Goal: Information Seeking & Learning: Learn about a topic

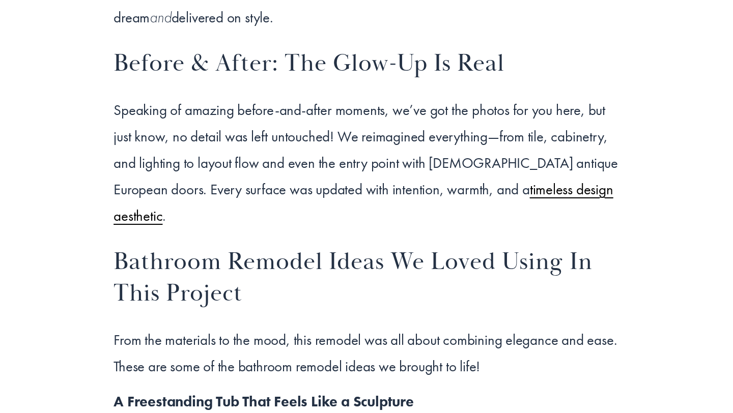
scroll to position [1733, 0]
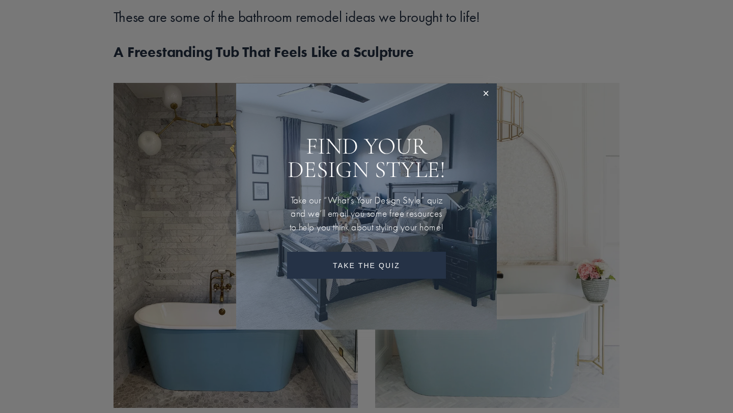
click at [371, 272] on link "Take The Quiz" at bounding box center [366, 265] width 159 height 27
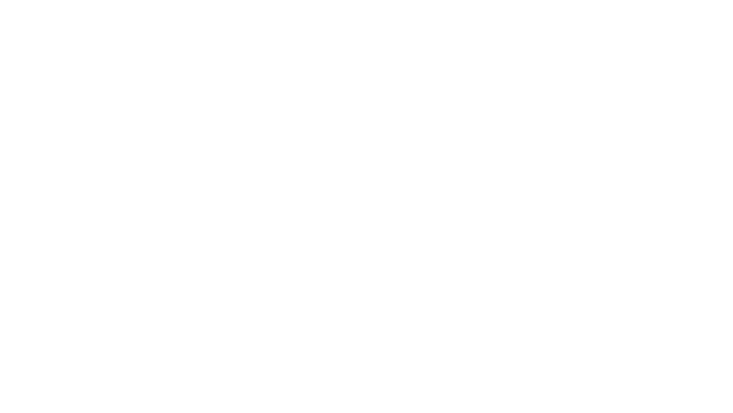
scroll to position [562, 0]
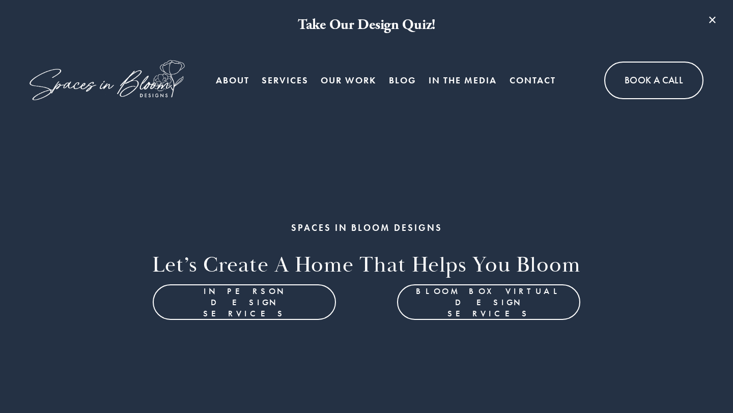
click at [0, 0] on span "Bloom Box Virtual Services" at bounding box center [0, 0] width 0 height 0
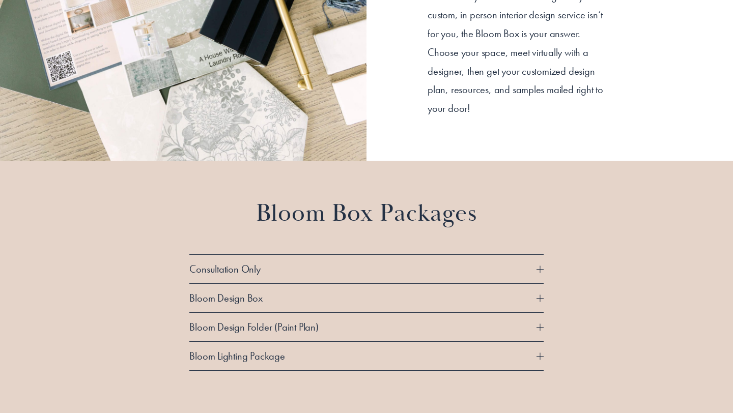
scroll to position [816, 0]
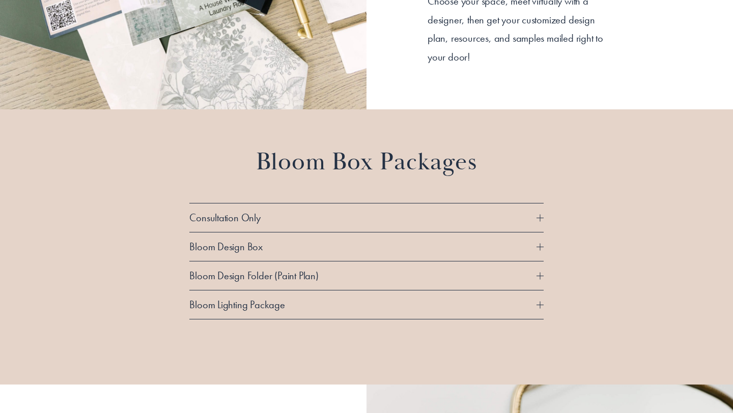
click at [537, 217] on div at bounding box center [540, 217] width 7 height 7
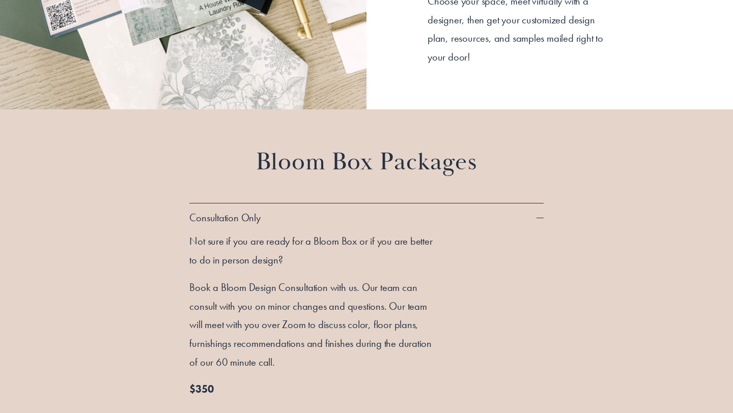
click at [537, 217] on div at bounding box center [540, 217] width 7 height 7
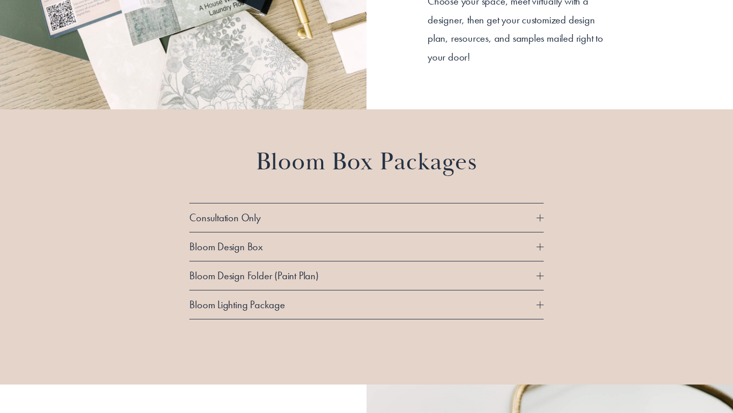
click at [539, 247] on div at bounding box center [540, 247] width 7 height 1
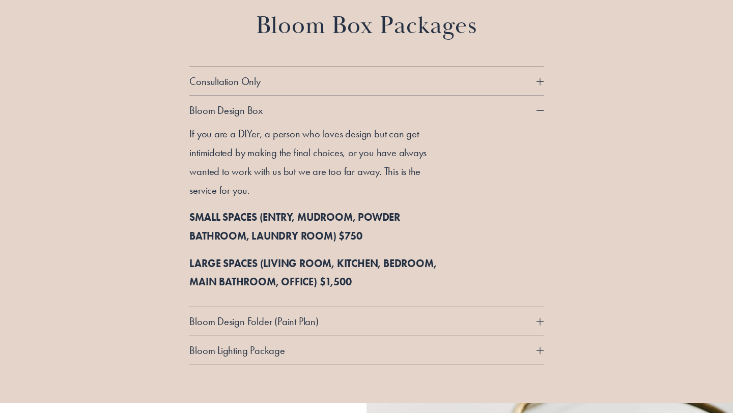
scroll to position [952, 0]
click at [538, 105] on button "Bloom Design Box" at bounding box center [366, 110] width 354 height 29
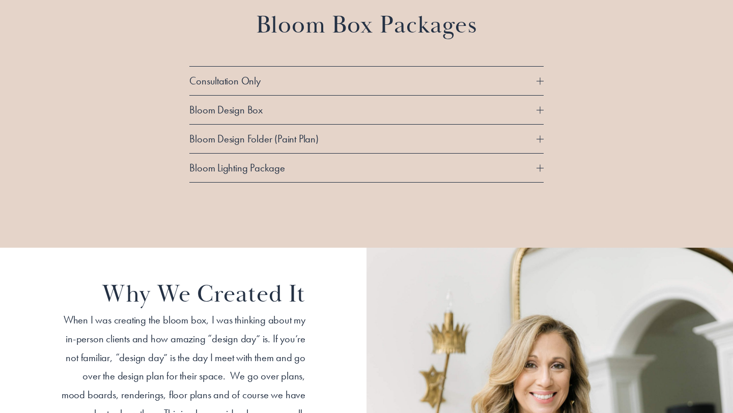
click at [541, 140] on div at bounding box center [540, 138] width 7 height 7
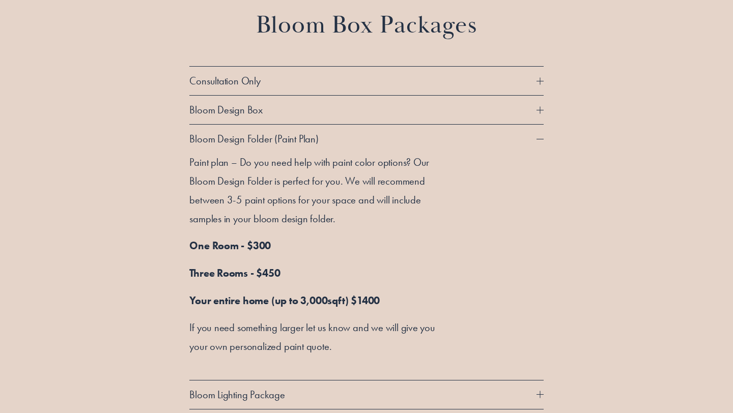
click at [541, 140] on div at bounding box center [540, 138] width 7 height 7
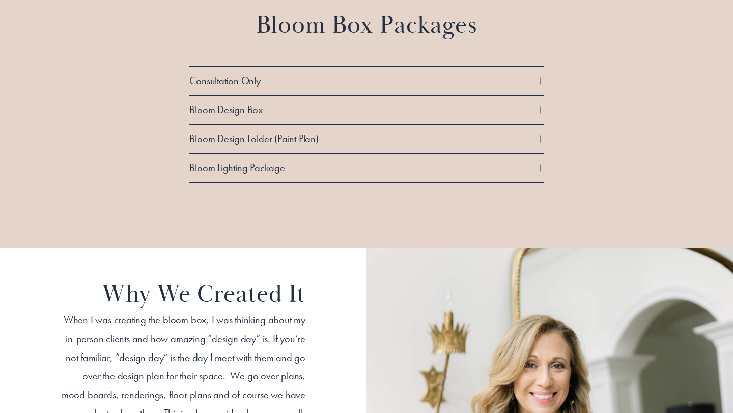
click at [540, 166] on div at bounding box center [540, 167] width 1 height 7
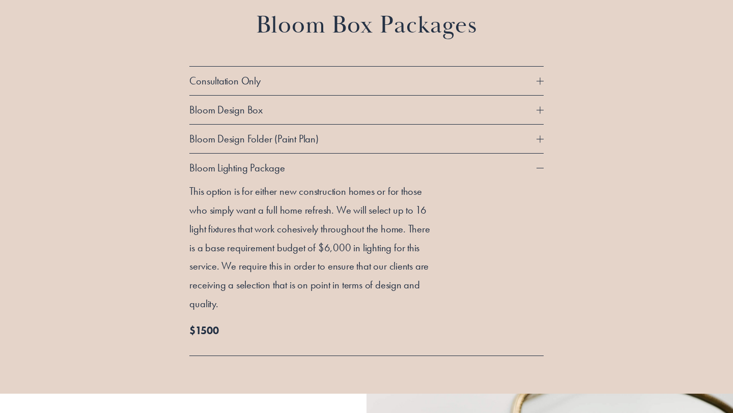
click at [539, 166] on div at bounding box center [540, 167] width 7 height 7
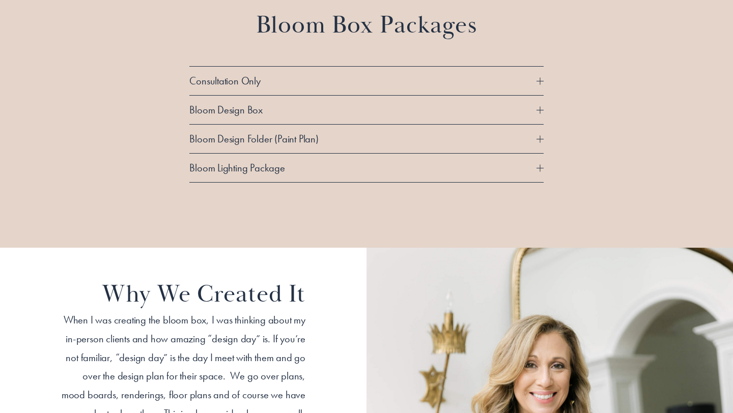
click at [542, 111] on div at bounding box center [540, 109] width 7 height 7
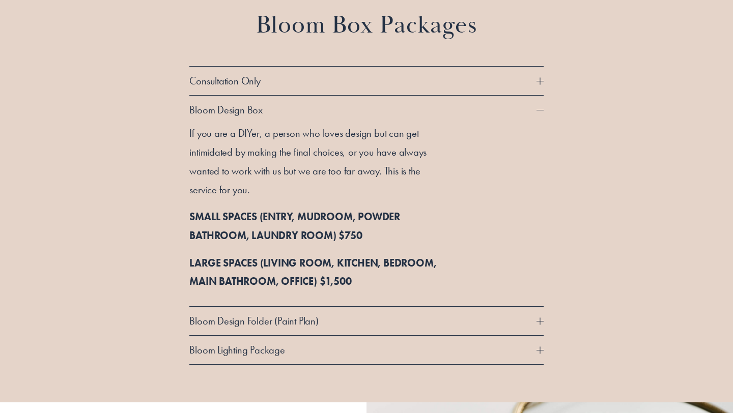
click at [542, 111] on div at bounding box center [540, 109] width 7 height 7
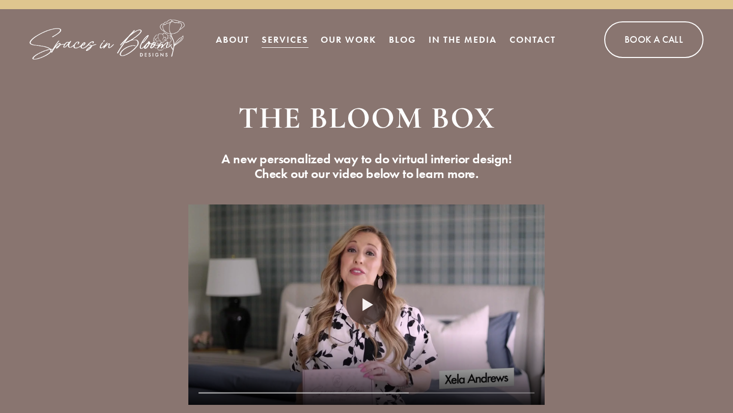
scroll to position [0, 0]
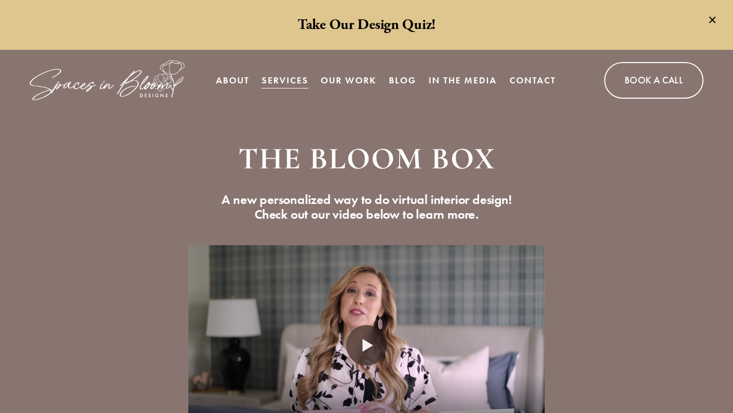
click at [353, 76] on link "Our Work" at bounding box center [348, 80] width 55 height 20
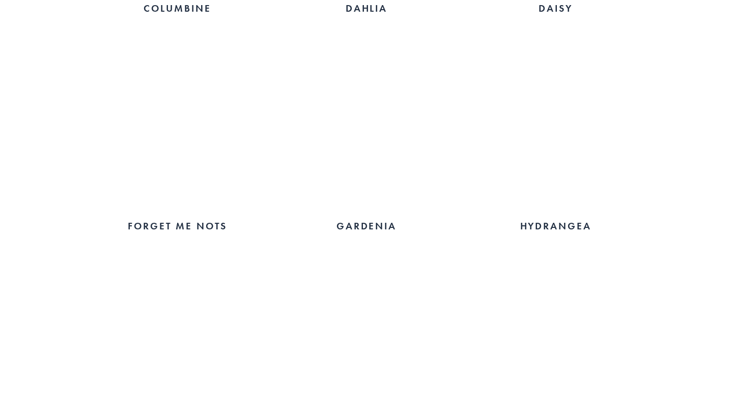
scroll to position [1111, 0]
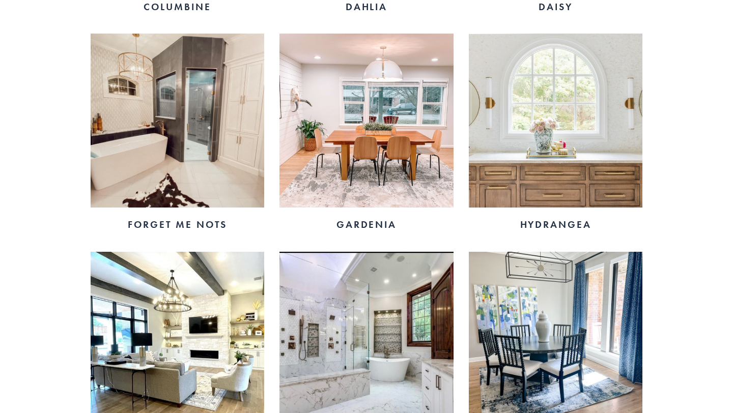
click at [353, 162] on img at bounding box center [366, 121] width 174 height 174
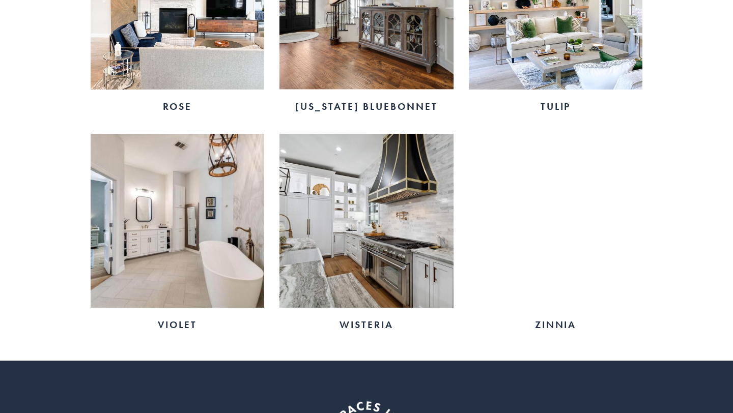
scroll to position [1886, 0]
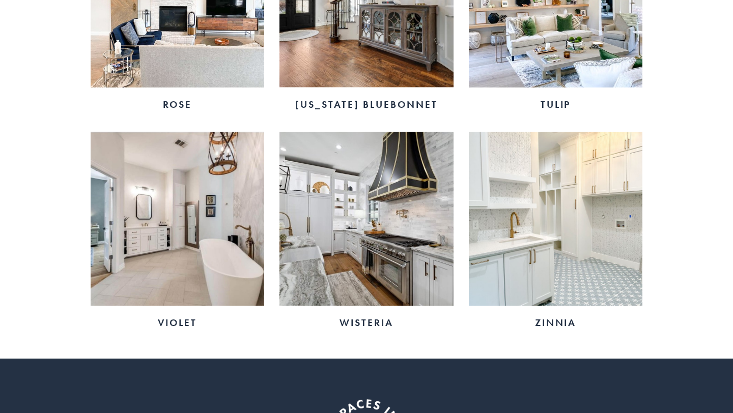
click at [383, 228] on img at bounding box center [366, 219] width 174 height 174
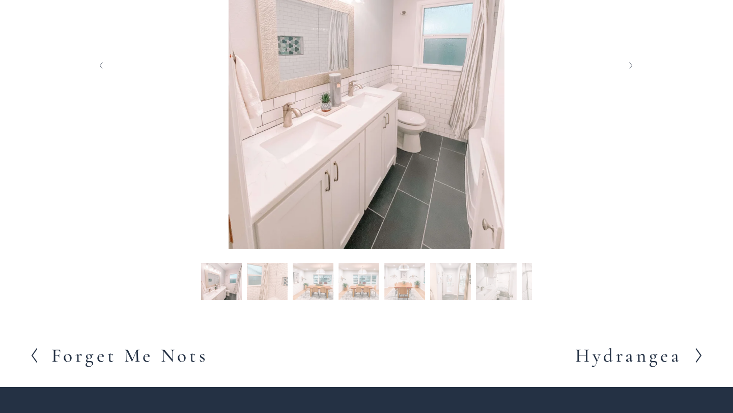
scroll to position [337, 0]
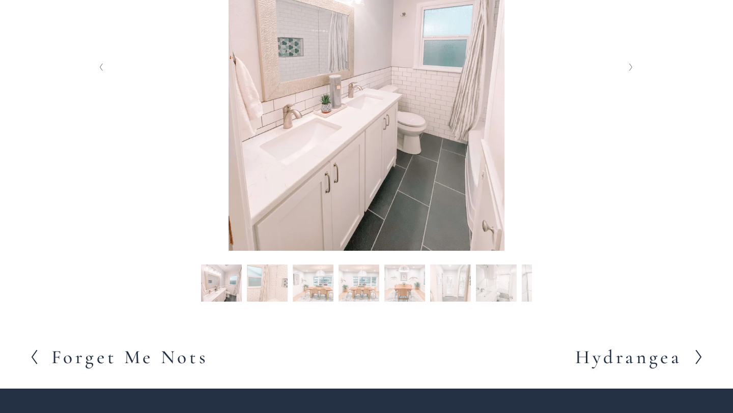
click at [263, 288] on button "Slide 2 Slide 2 (current slide)" at bounding box center [267, 285] width 41 height 41
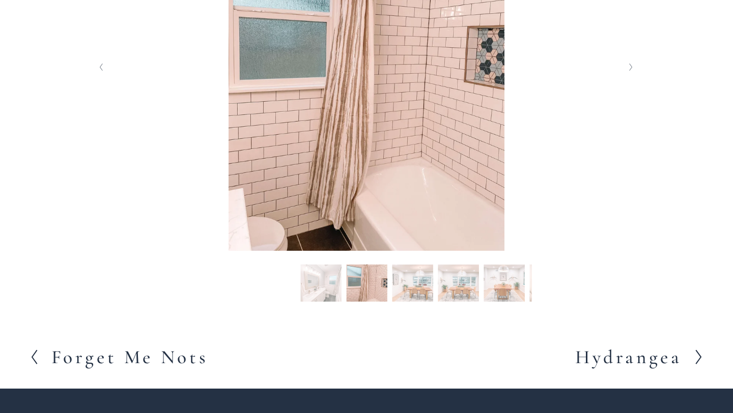
click at [412, 287] on button "Slide 3 Slide 3 (current slide)" at bounding box center [412, 285] width 41 height 41
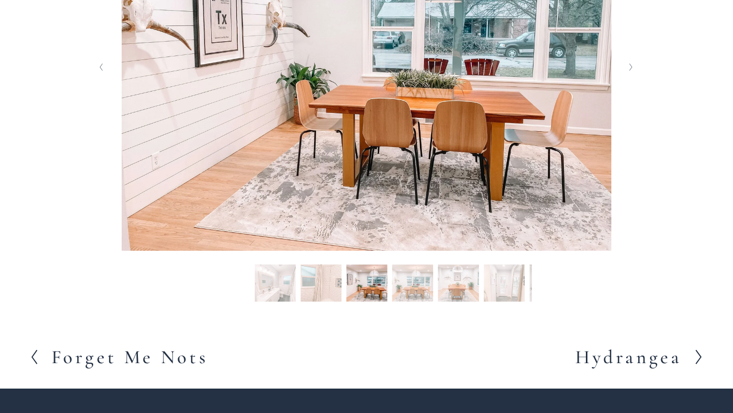
click at [442, 286] on button "Slide 5 Slide 5 (current slide)" at bounding box center [458, 285] width 41 height 41
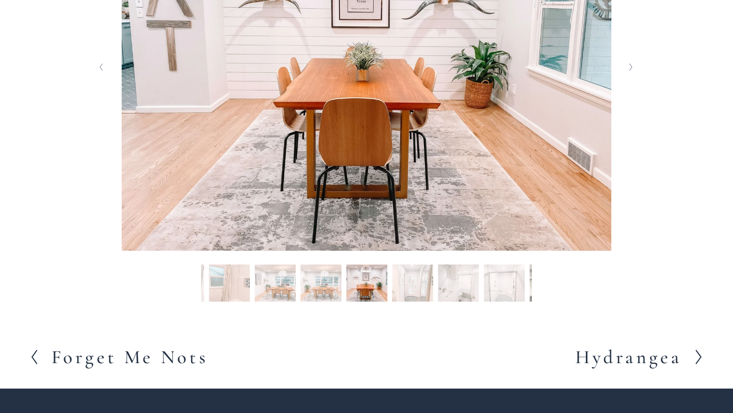
click at [413, 276] on button "Slide 6 Slide 6 (current slide)" at bounding box center [412, 285] width 41 height 41
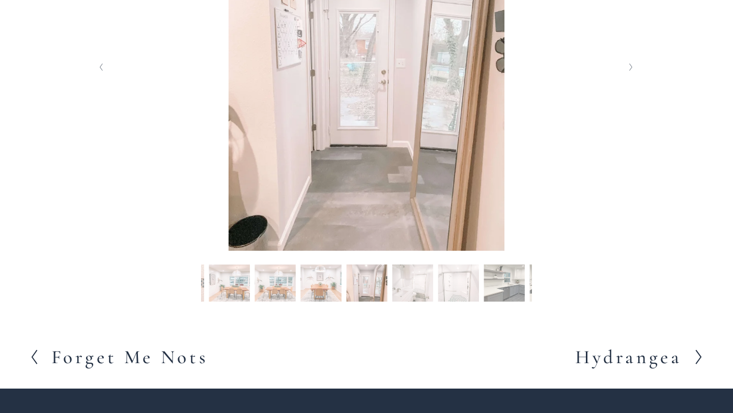
click at [430, 279] on button "Slide 7 Slide 7 (current slide)" at bounding box center [412, 285] width 41 height 41
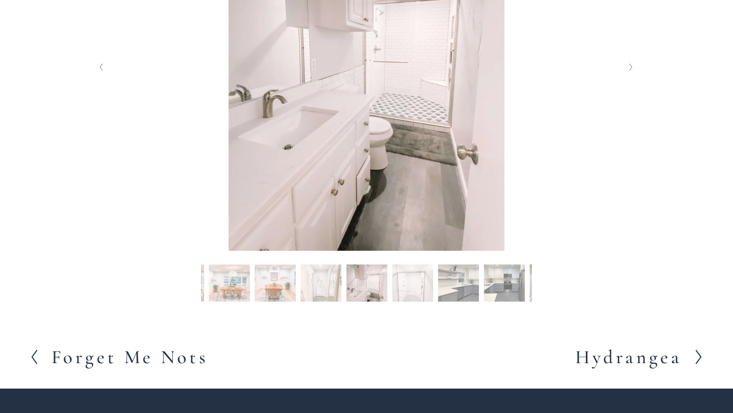
click at [440, 279] on button "Slide 9 Slide 9 (current slide)" at bounding box center [458, 285] width 41 height 41
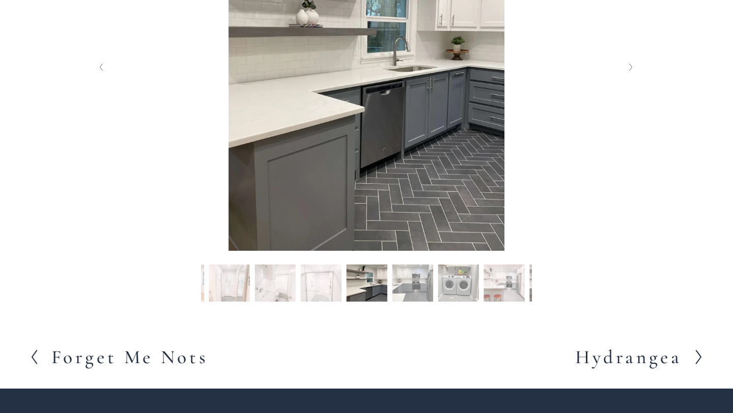
click at [455, 276] on button "Slide 11 Slide 11 (current slide)" at bounding box center [458, 285] width 41 height 41
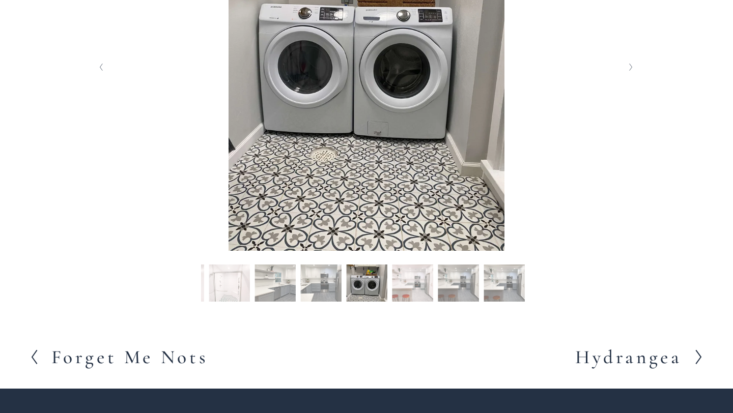
click at [475, 278] on button "Slide 13 Slide 13 (current slide)" at bounding box center [458, 285] width 41 height 41
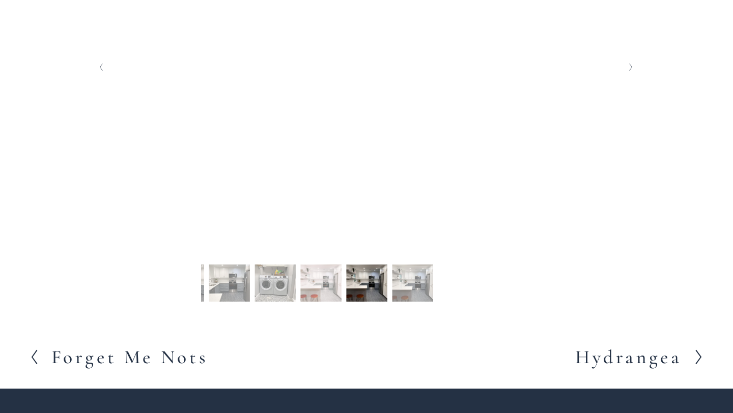
scroll to position [218, 0]
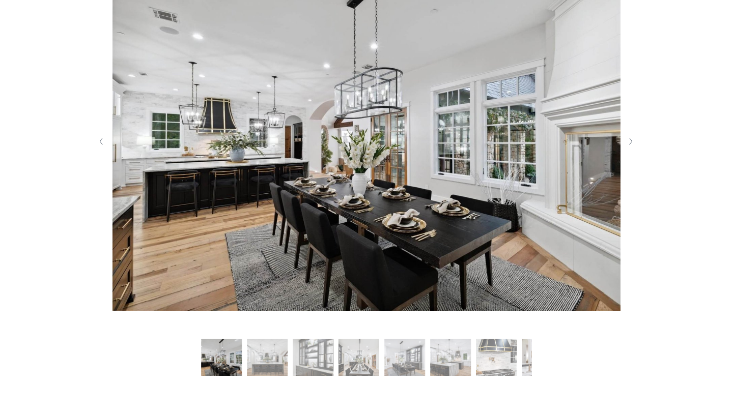
scroll to position [266, 0]
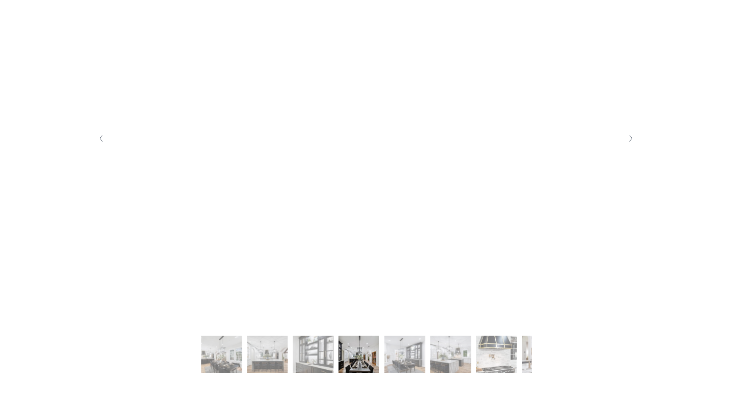
click at [274, 347] on button "Slide 2 Slide 2 (current slide)" at bounding box center [267, 356] width 41 height 41
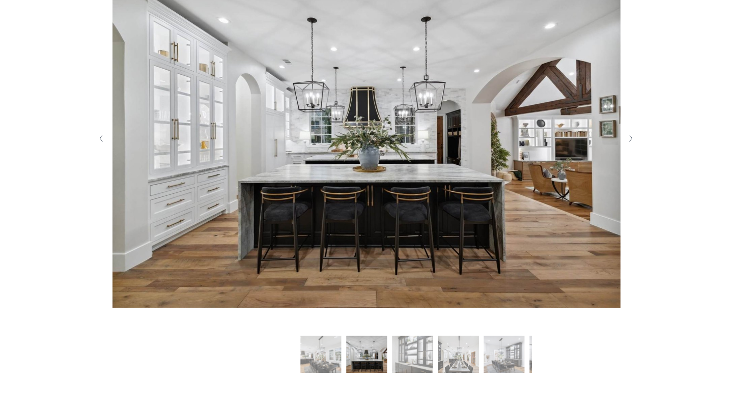
click at [363, 351] on button "Slide 2 Slide 2 (current slide)" at bounding box center [366, 356] width 41 height 41
click at [418, 350] on button "Slide 3 Slide 3 (current slide)" at bounding box center [412, 356] width 41 height 41
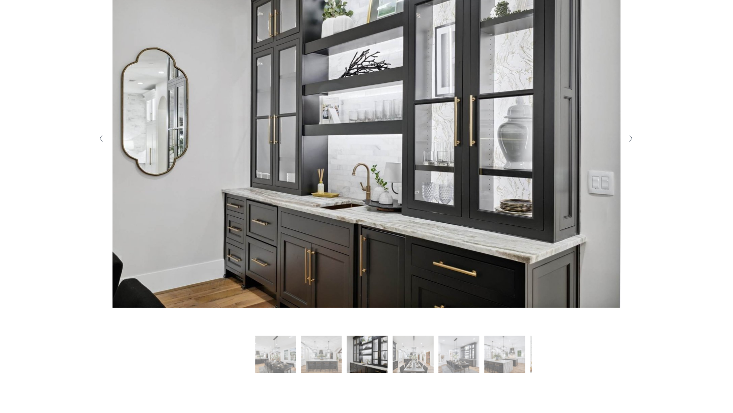
click at [447, 353] on button "Slide 5 Slide 5 (current slide)" at bounding box center [458, 356] width 41 height 41
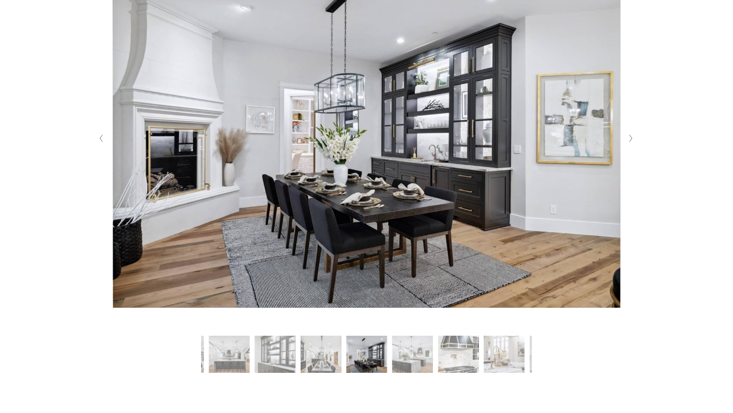
click at [410, 353] on button "Slide 6 Slide 6 (current slide)" at bounding box center [412, 356] width 41 height 41
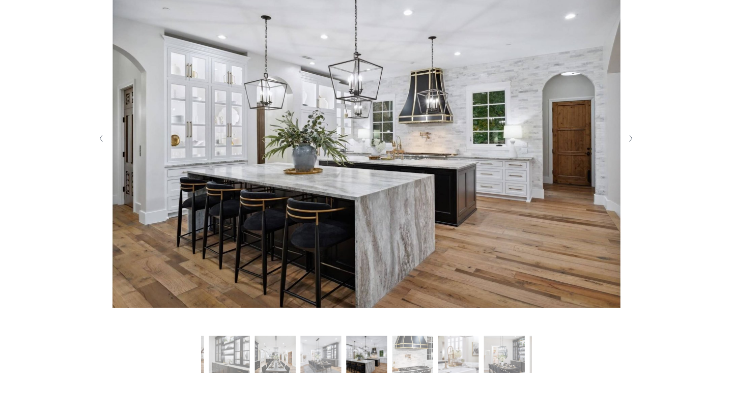
click at [432, 353] on button "Slide 7 Slide 7 (current slide)" at bounding box center [412, 356] width 41 height 41
